Goal: Task Accomplishment & Management: Complete application form

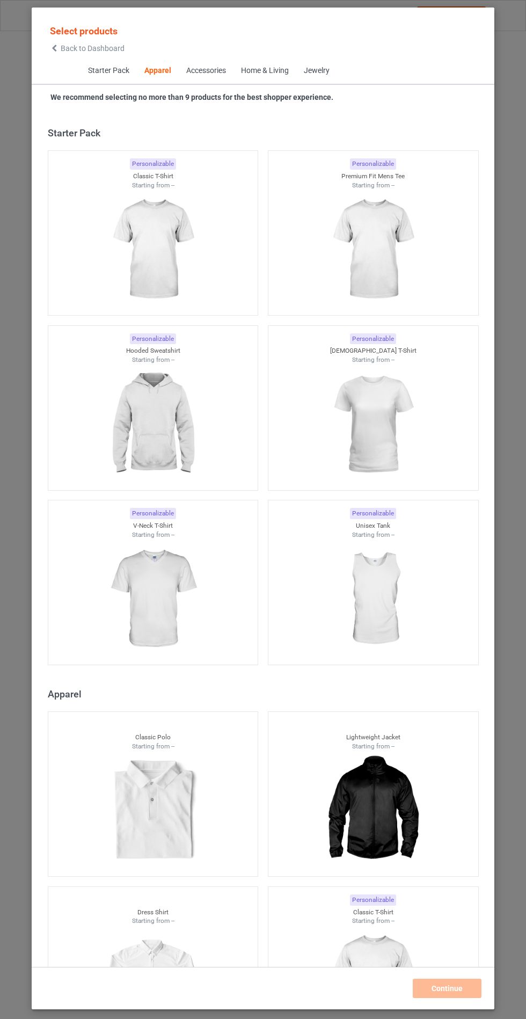
scroll to position [575, 0]
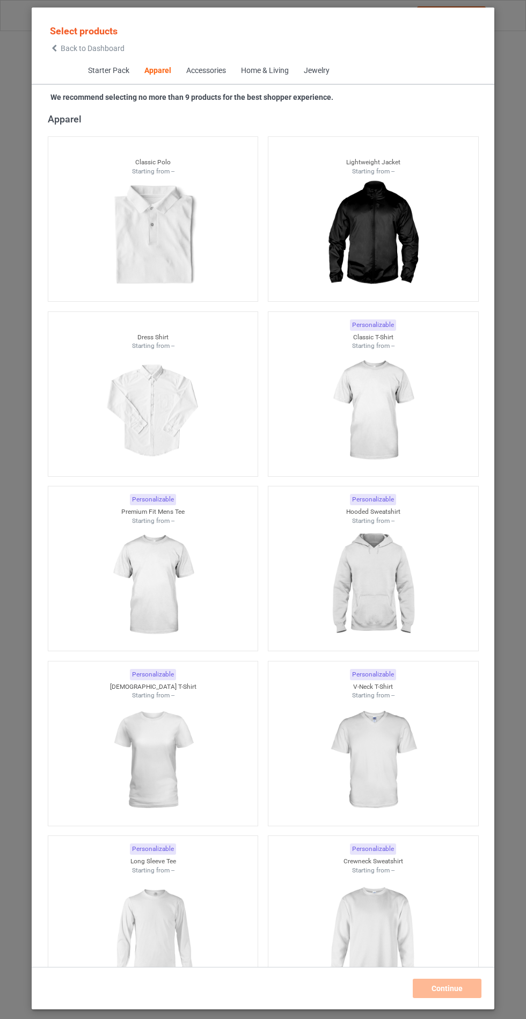
click at [364, 409] on img at bounding box center [373, 410] width 96 height 120
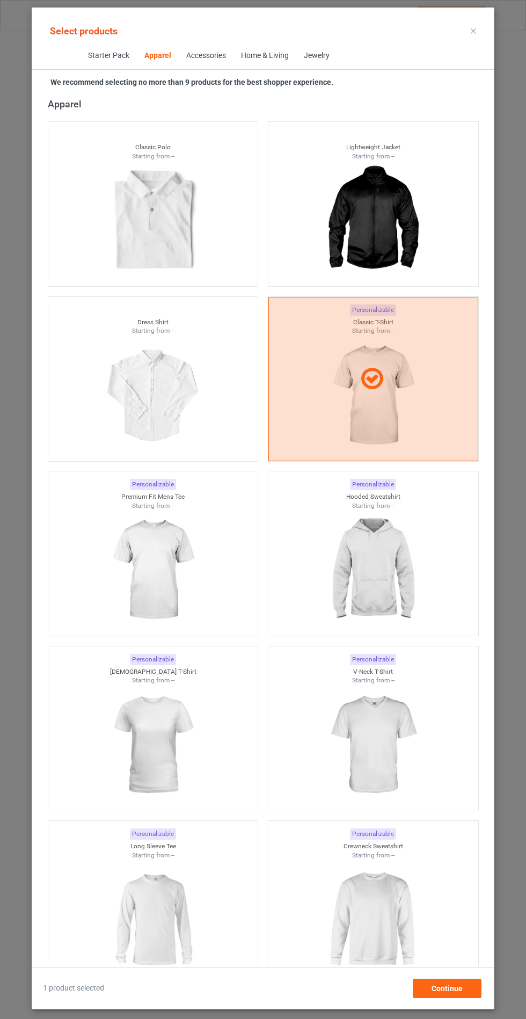
click at [138, 749] on img at bounding box center [153, 745] width 96 height 120
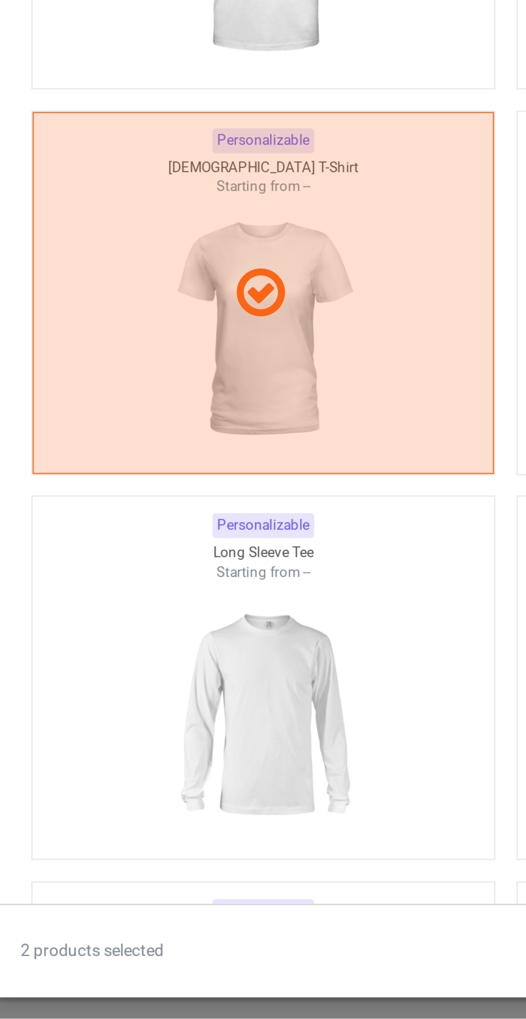
scroll to position [611, 0]
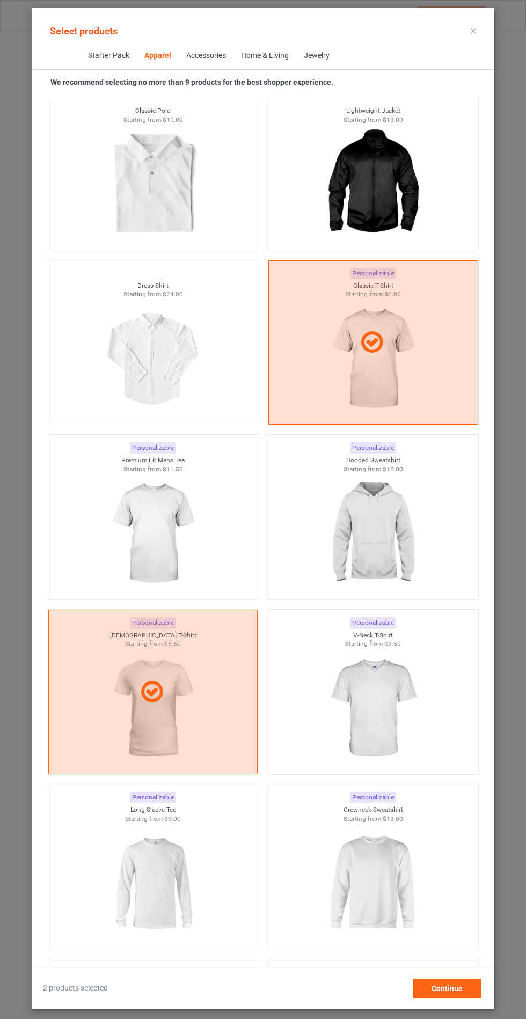
click at [405, 523] on img at bounding box center [373, 533] width 96 height 120
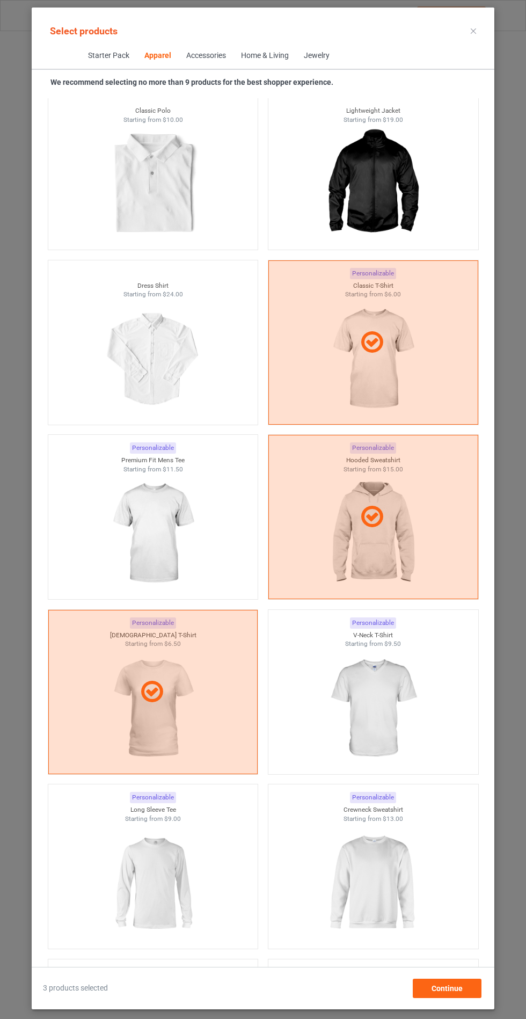
click at [350, 878] on img at bounding box center [373, 883] width 96 height 120
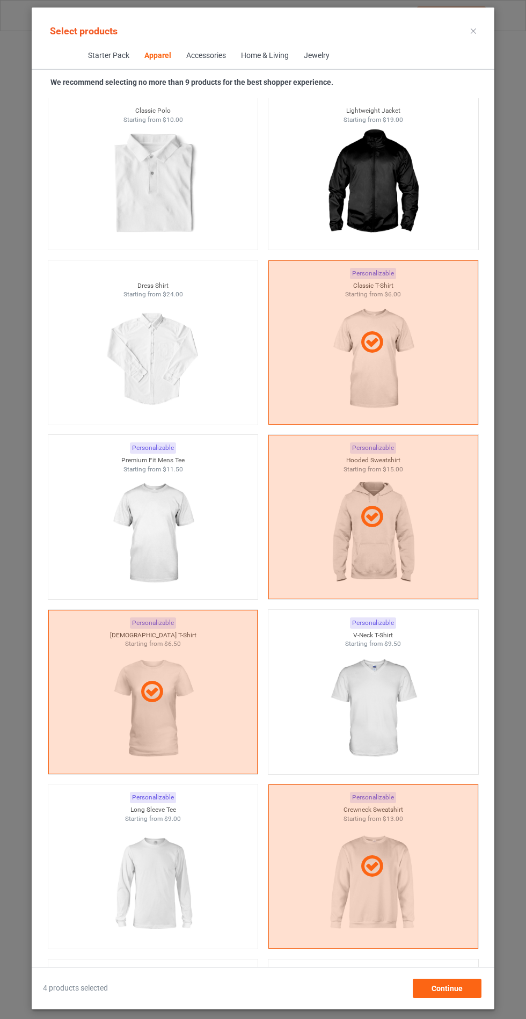
click at [473, 31] on icon at bounding box center [473, 30] width 5 height 5
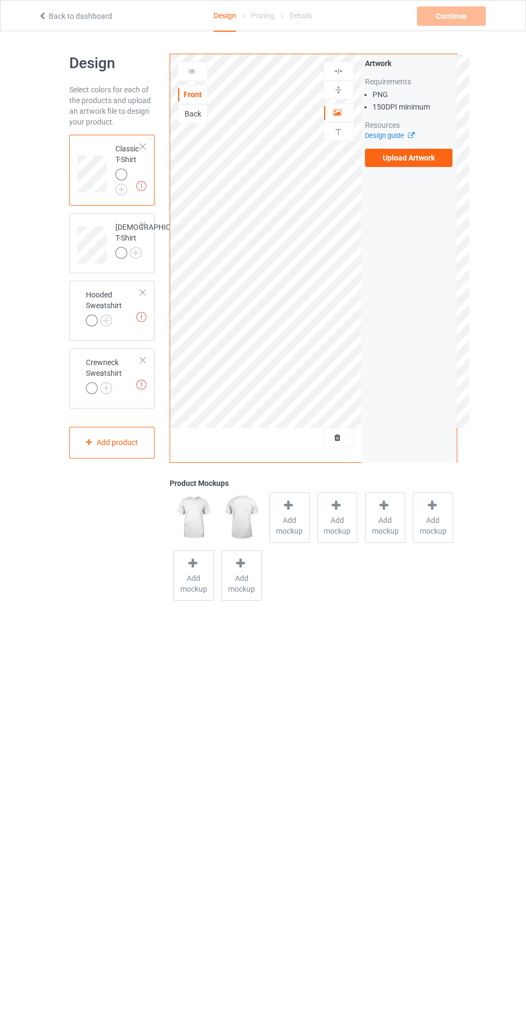
click at [401, 158] on label "Upload Artwork" at bounding box center [409, 158] width 88 height 18
click at [0, 0] on input "Upload Artwork" at bounding box center [0, 0] width 0 height 0
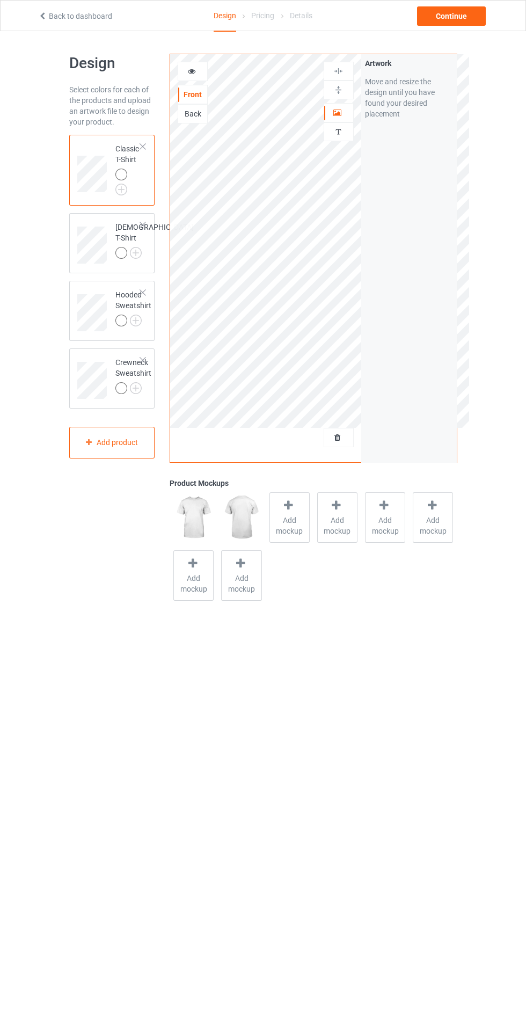
click at [199, 69] on div at bounding box center [192, 71] width 29 height 11
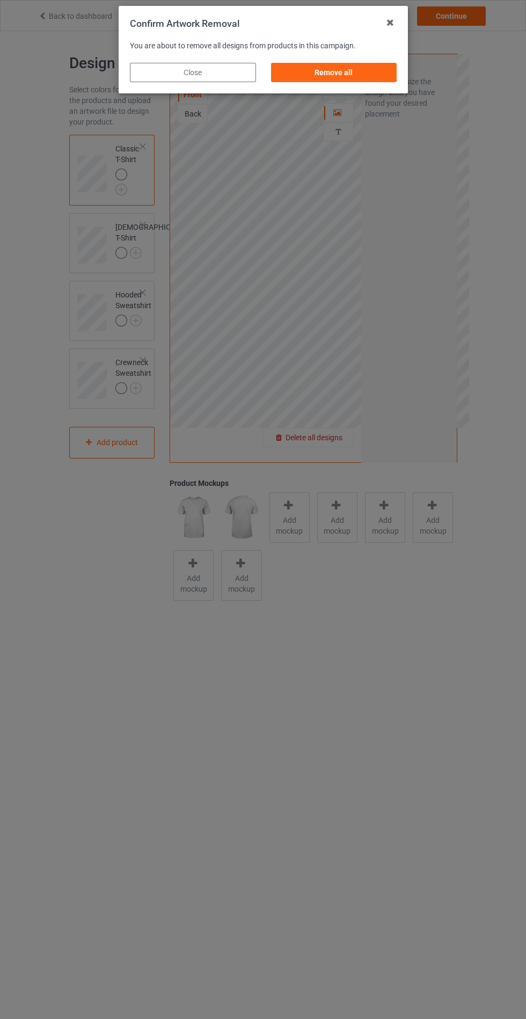
click at [326, 70] on div "Remove all" at bounding box center [333, 72] width 126 height 19
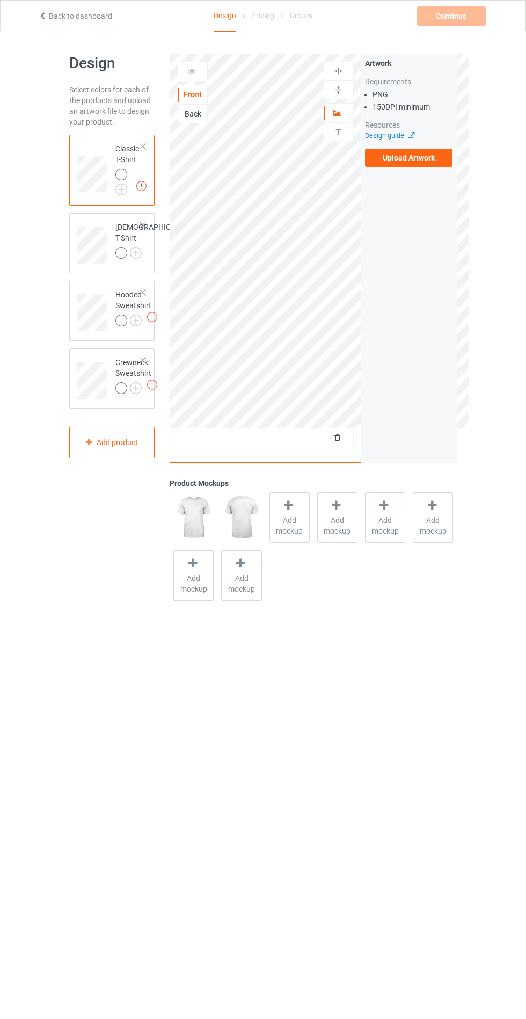
click at [399, 162] on label "Upload Artwork" at bounding box center [409, 158] width 88 height 18
click at [0, 0] on input "Upload Artwork" at bounding box center [0, 0] width 0 height 0
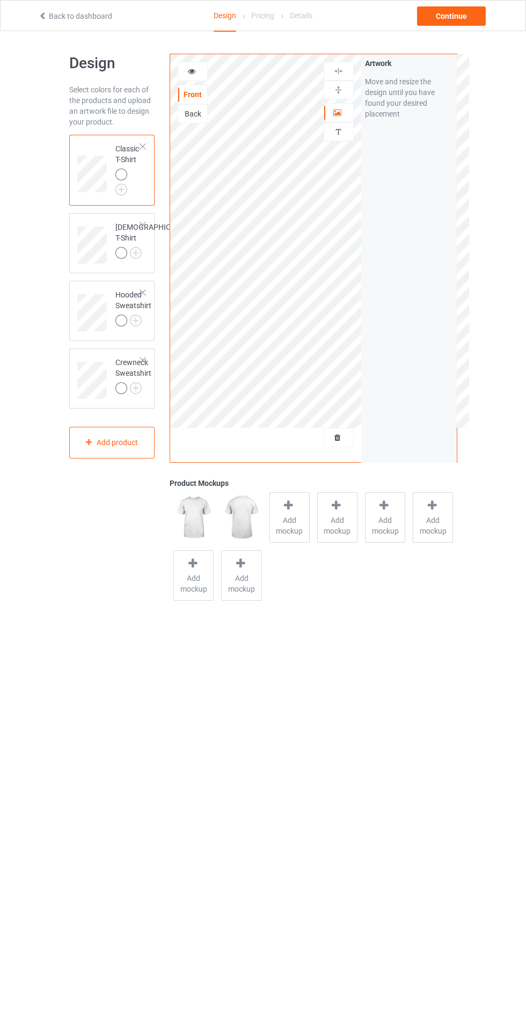
click at [421, 520] on span "Add mockup" at bounding box center [432, 525] width 39 height 21
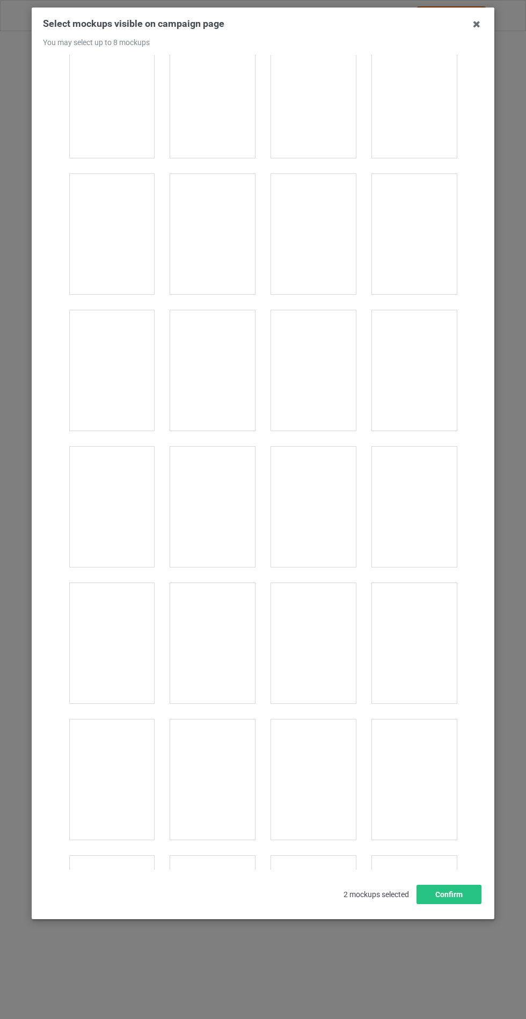
scroll to position [14794, 0]
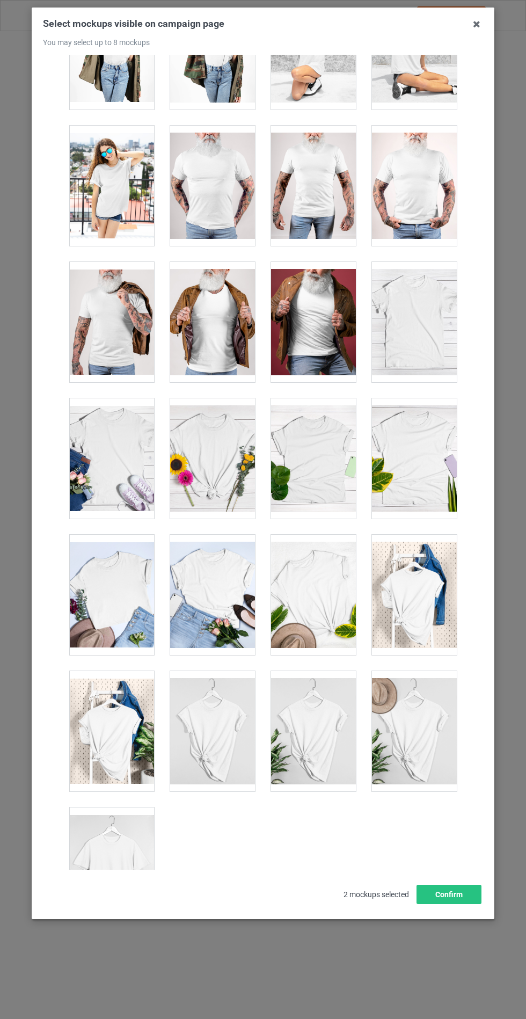
click at [102, 864] on div at bounding box center [111, 867] width 85 height 120
click at [219, 326] on div at bounding box center [212, 322] width 85 height 120
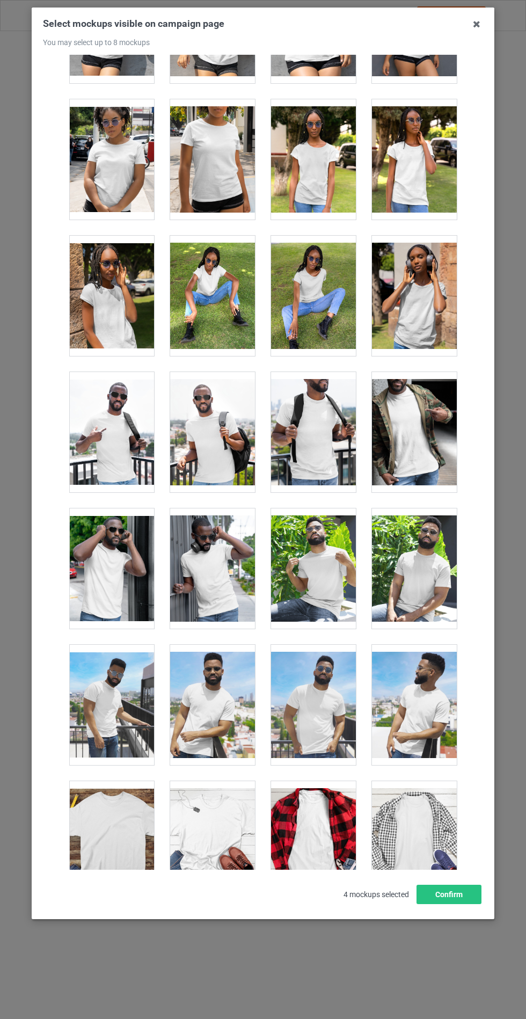
scroll to position [0, 0]
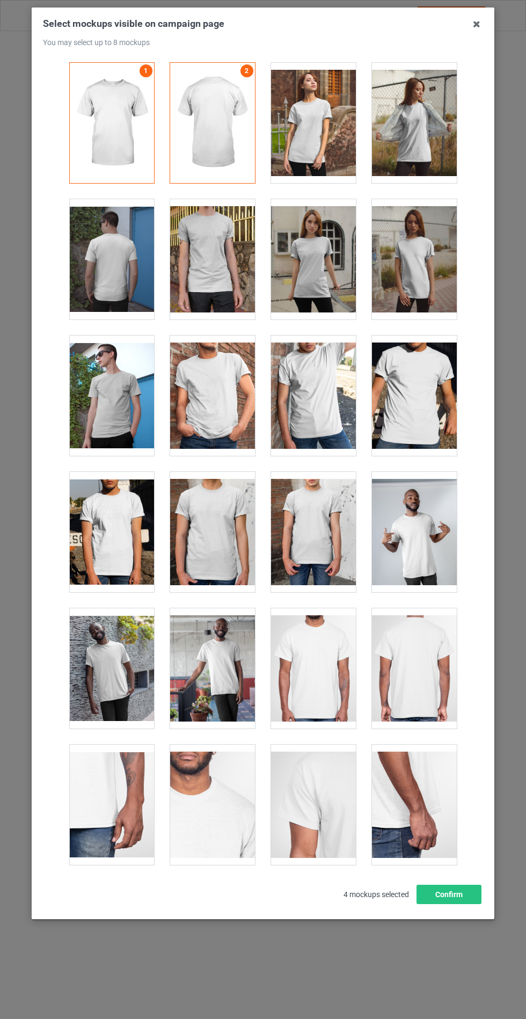
click at [288, 405] on div at bounding box center [313, 395] width 85 height 120
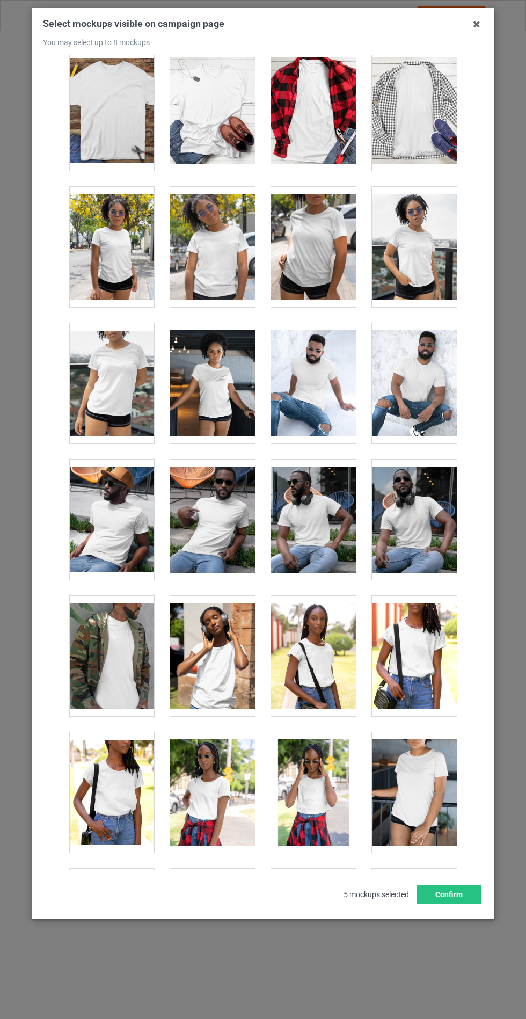
scroll to position [7236, 0]
click at [180, 271] on div at bounding box center [212, 247] width 85 height 120
click at [282, 263] on div at bounding box center [313, 247] width 85 height 120
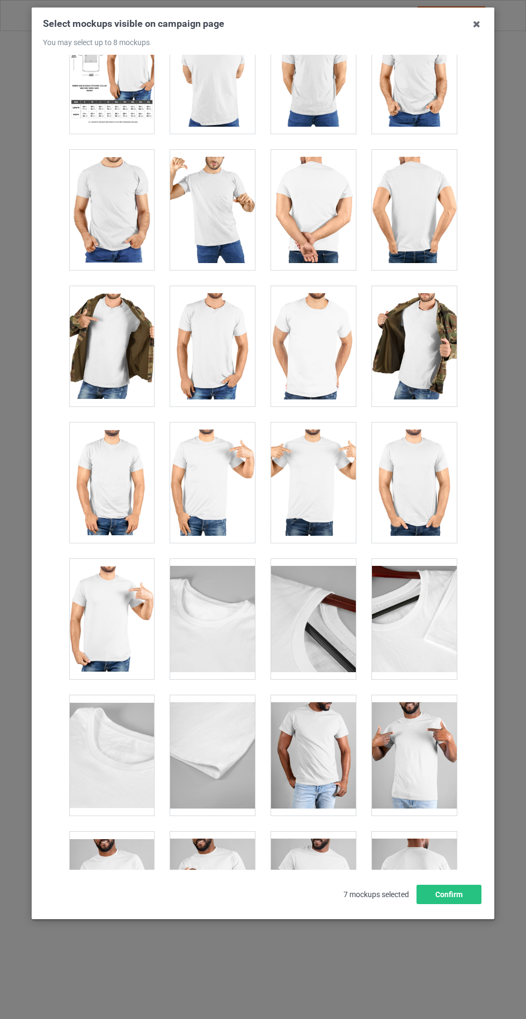
scroll to position [9075, 0]
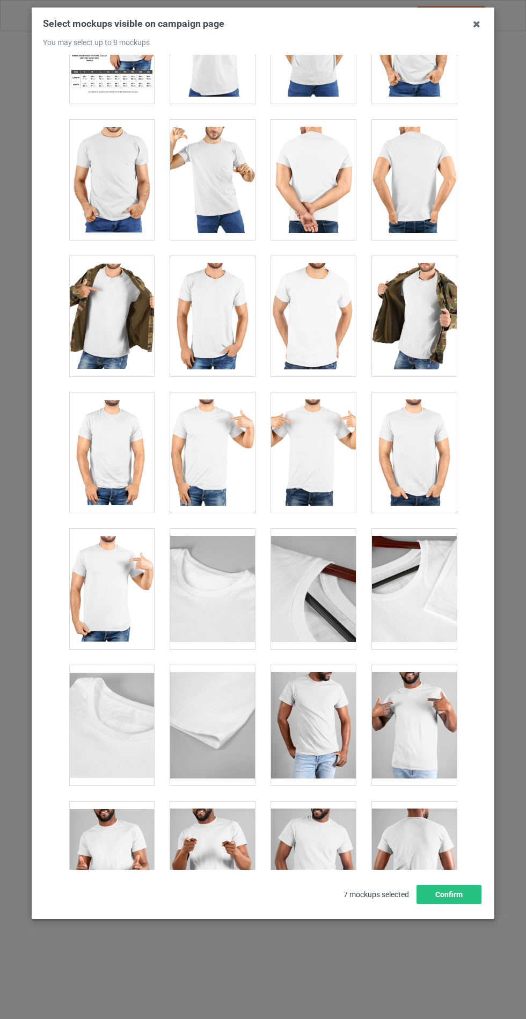
click at [100, 330] on div at bounding box center [111, 316] width 85 height 120
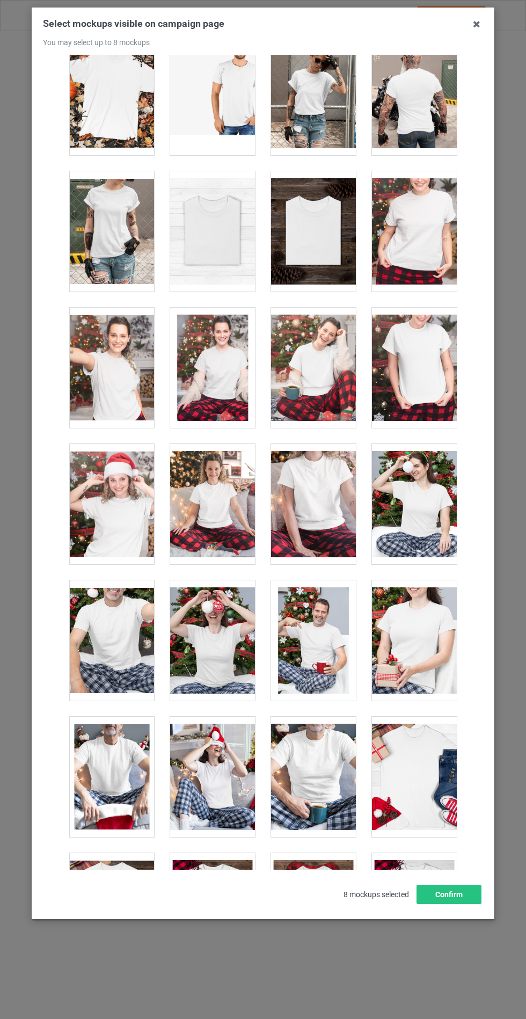
scroll to position [10795, 0]
click at [188, 254] on div at bounding box center [212, 232] width 85 height 120
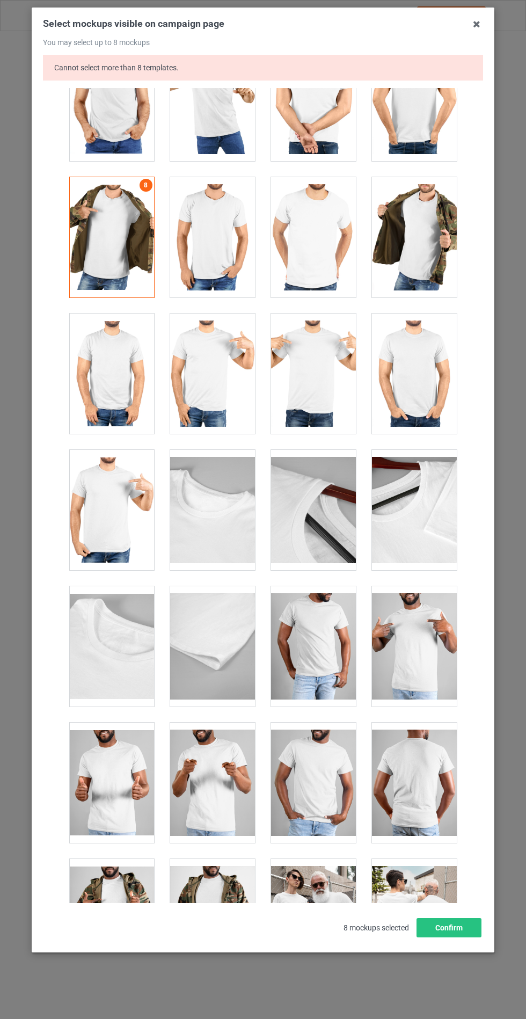
scroll to position [9106, 0]
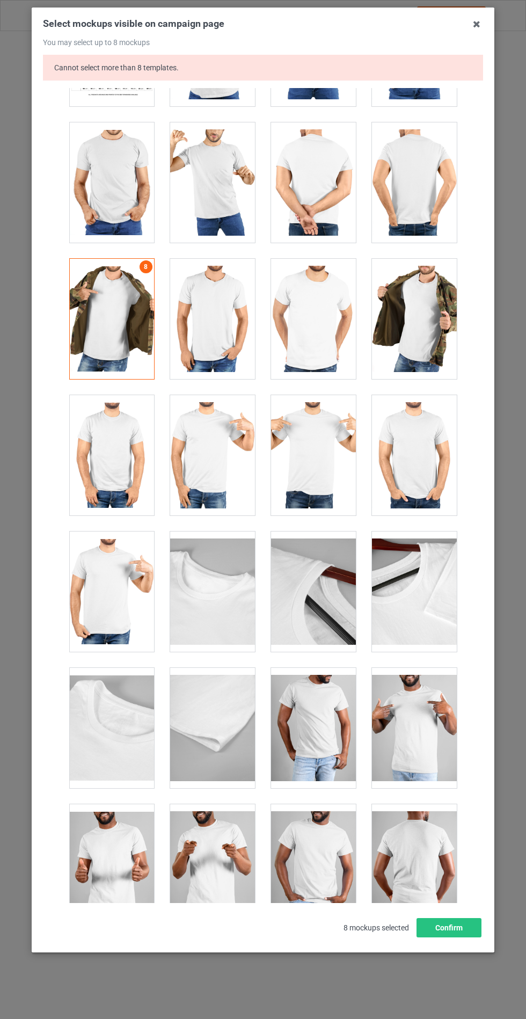
click at [109, 346] on div at bounding box center [111, 319] width 85 height 120
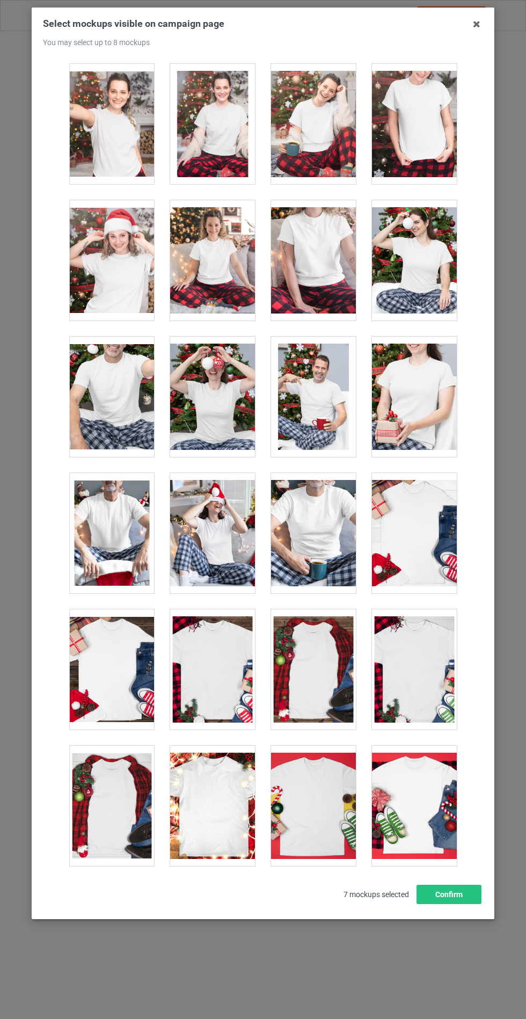
scroll to position [10925, 0]
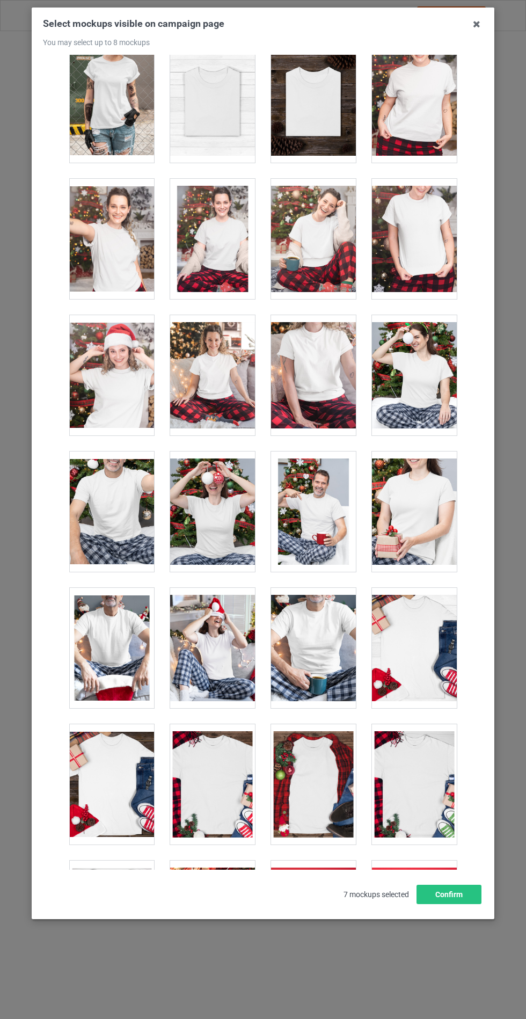
click at [189, 135] on div at bounding box center [212, 102] width 85 height 120
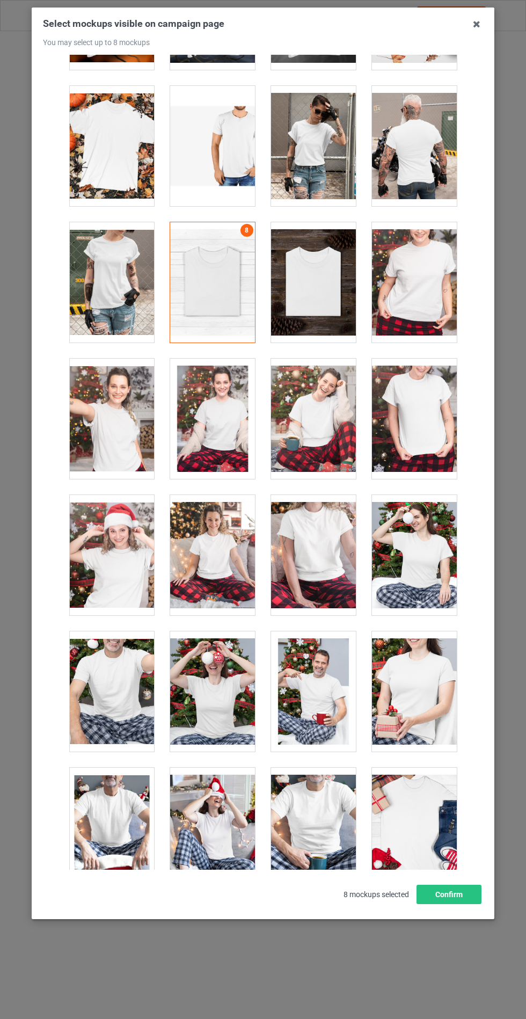
scroll to position [10744, 0]
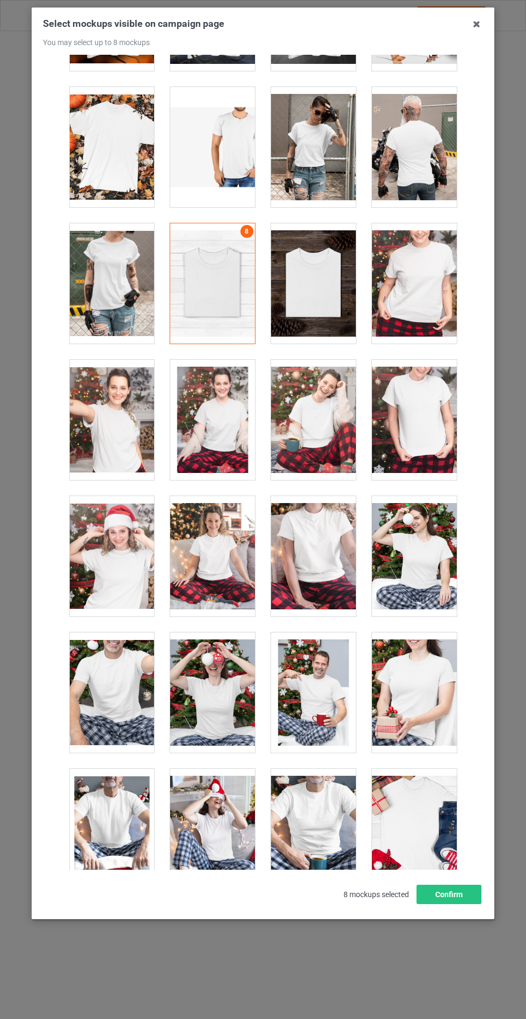
click at [470, 28] on icon at bounding box center [476, 24] width 17 height 17
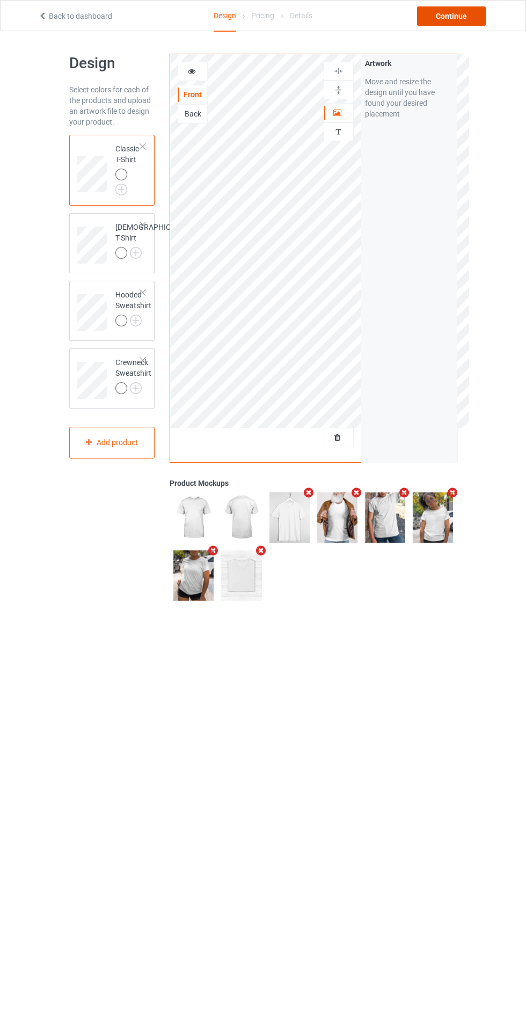
click at [447, 17] on div "Continue" at bounding box center [451, 15] width 69 height 19
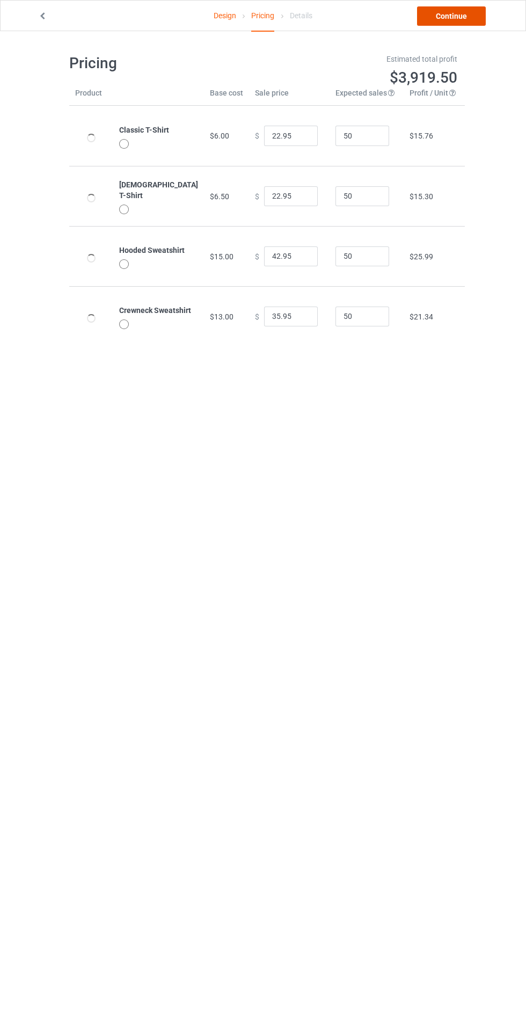
click at [451, 20] on link "Continue" at bounding box center [451, 15] width 69 height 19
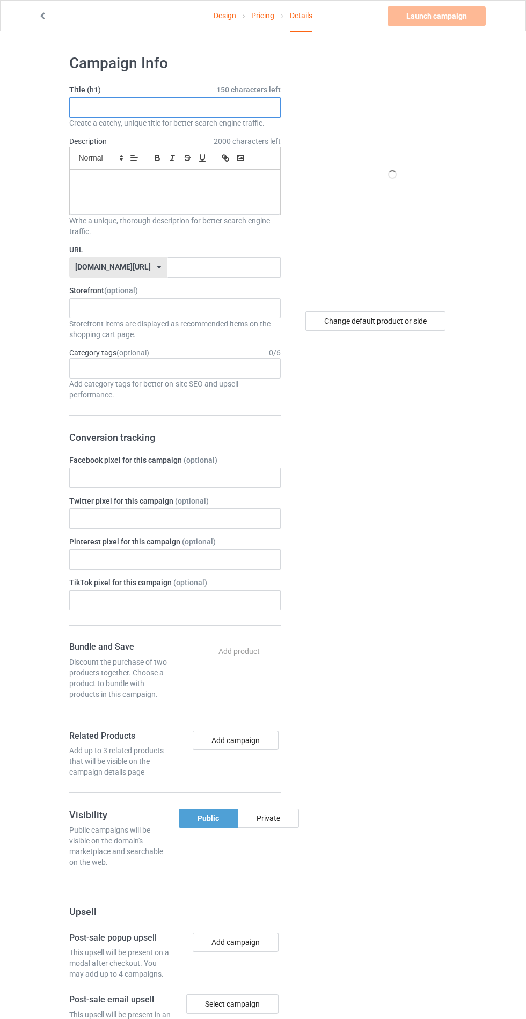
click at [120, 107] on input "text" at bounding box center [174, 107] width 211 height 20
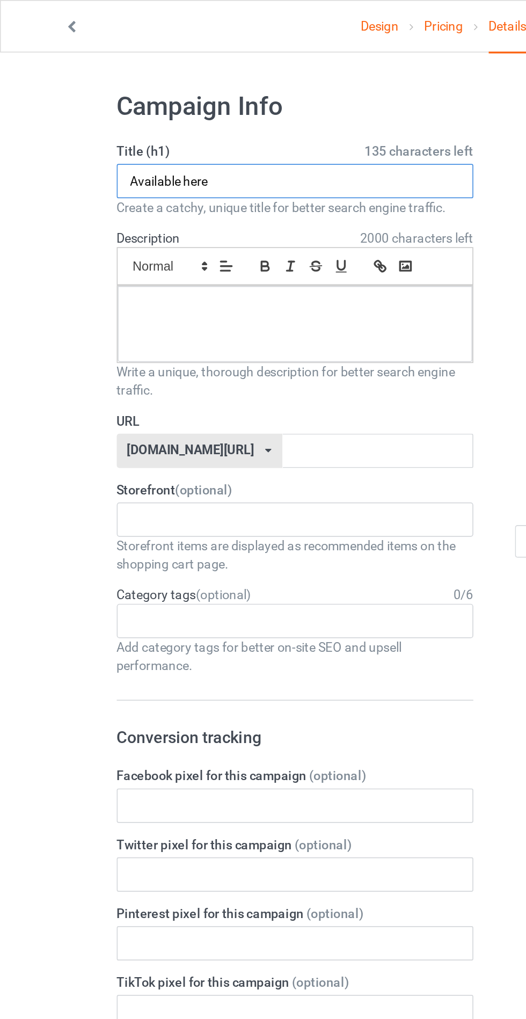
type input "Available here"
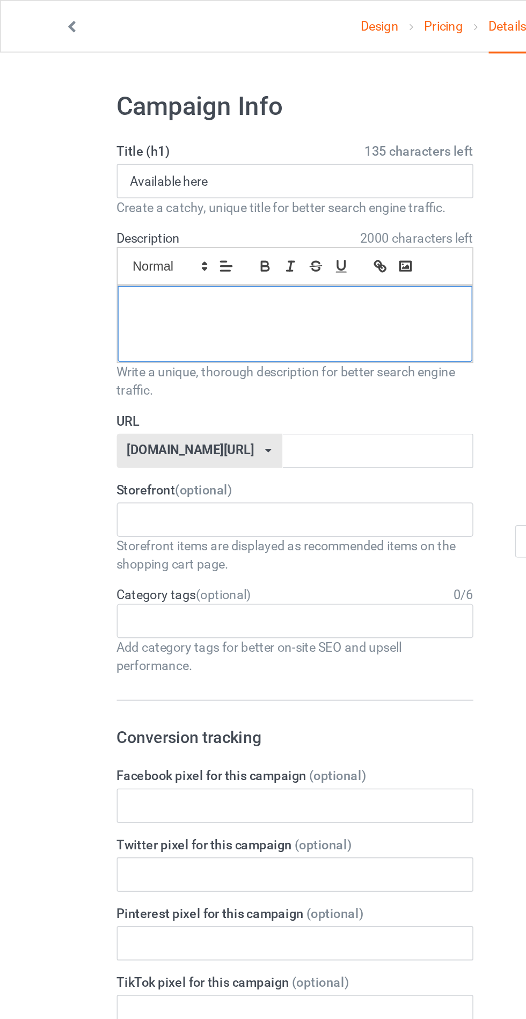
click at [99, 197] on div at bounding box center [175, 192] width 210 height 45
click at [187, 271] on input "text" at bounding box center [223, 267] width 113 height 20
type input "Smohatawda"
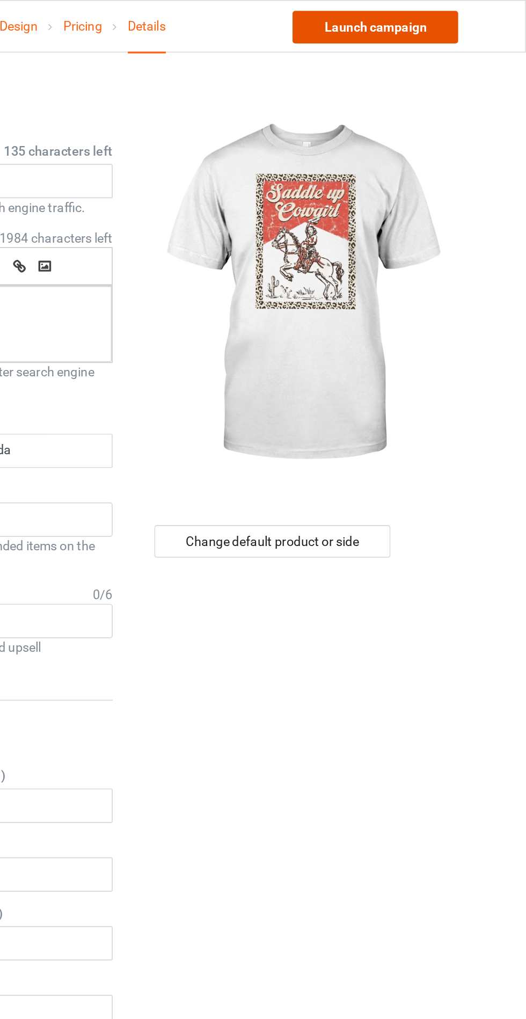
click at [420, 12] on link "Launch campaign" at bounding box center [436, 15] width 98 height 19
